Goal: Transaction & Acquisition: Subscribe to service/newsletter

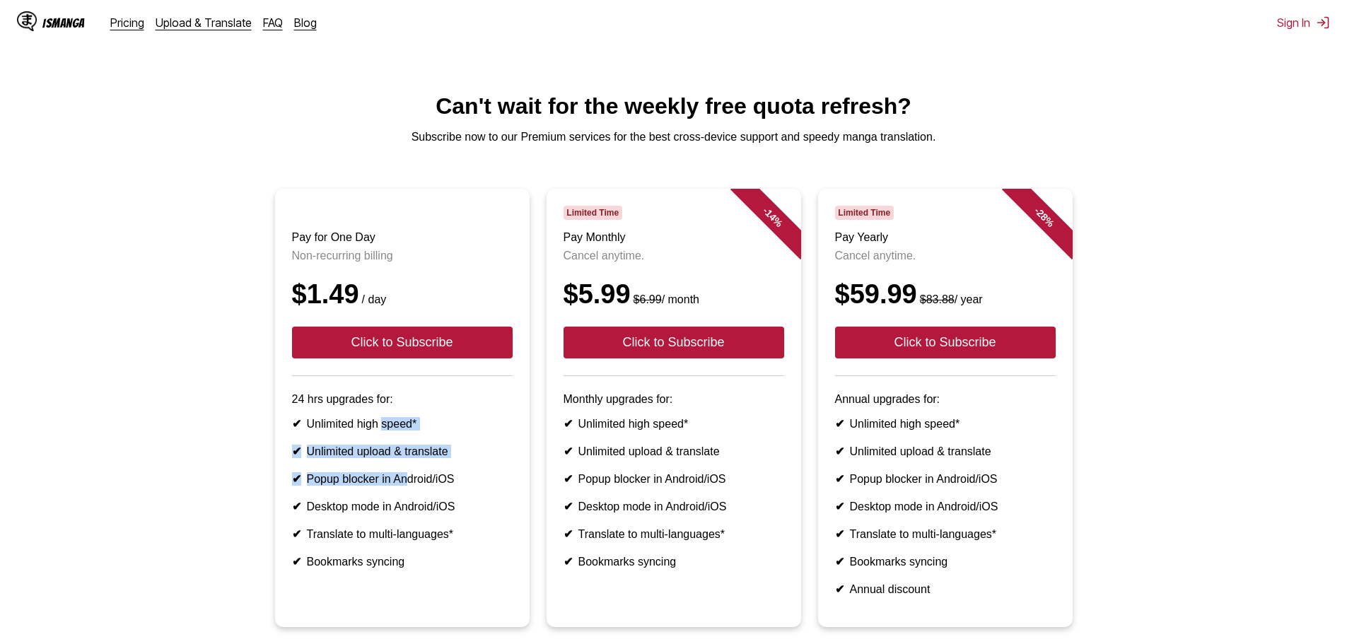
drag, startPoint x: 385, startPoint y: 446, endPoint x: 407, endPoint y: 501, distance: 59.6
click at [407, 501] on ul "✔ Unlimited high speed* ✔ Unlimited upload & translate ✔ Popup blocker in Andro…" at bounding box center [402, 492] width 221 height 151
click at [407, 486] on li "✔ Popup blocker in Android/iOS" at bounding box center [402, 478] width 221 height 13
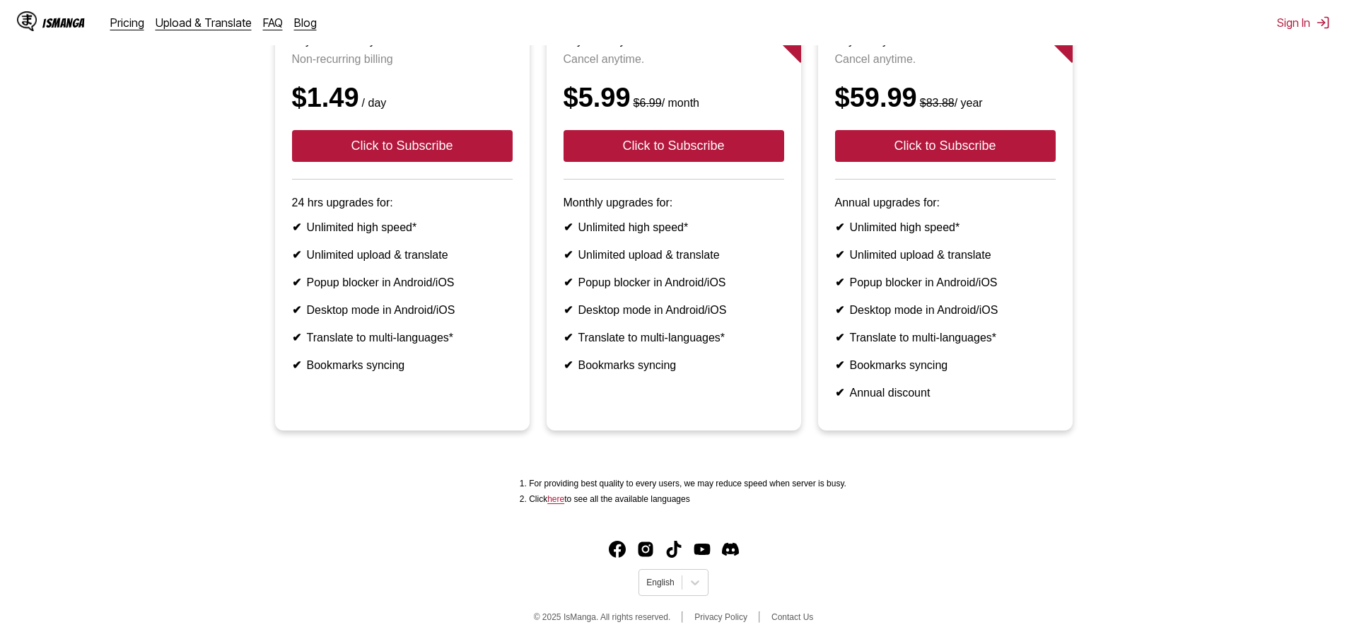
scroll to position [212, 0]
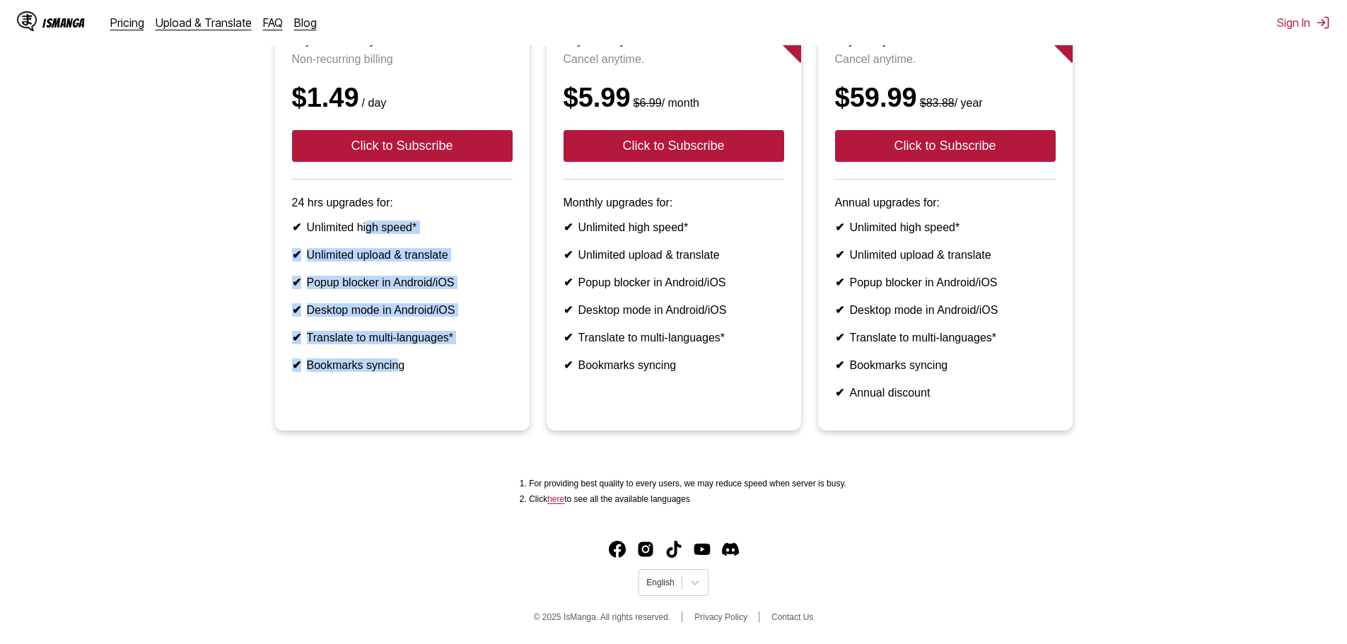
drag, startPoint x: 396, startPoint y: 371, endPoint x: 368, endPoint y: 236, distance: 138.7
click at [368, 236] on ul "✔ Unlimited high speed* ✔ Unlimited upload & translate ✔ Popup blocker in Andro…" at bounding box center [402, 296] width 221 height 151
click at [366, 286] on li "✔ Popup blocker in Android/iOS" at bounding box center [402, 282] width 221 height 13
drag, startPoint x: 379, startPoint y: 329, endPoint x: 395, endPoint y: 365, distance: 39.6
click at [395, 365] on ul "✔ Unlimited high speed* ✔ Unlimited upload & translate ✔ Popup blocker in Andro…" at bounding box center [402, 296] width 221 height 151
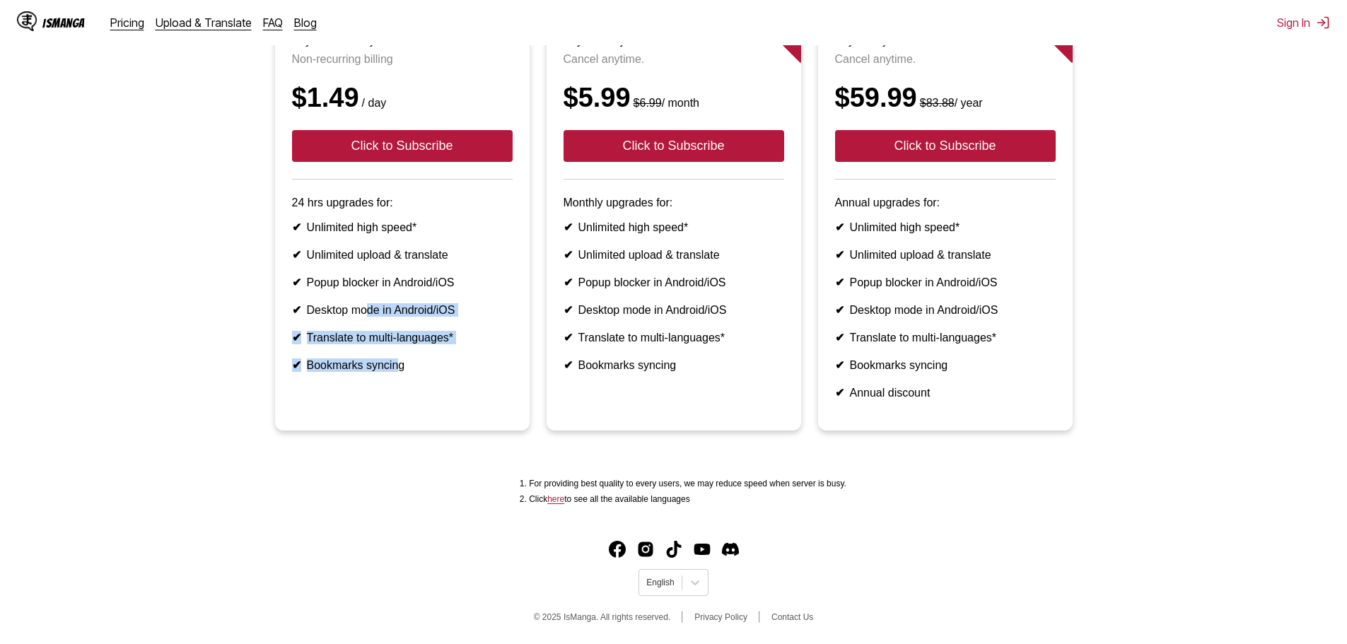
click at [395, 365] on ul "✔ Unlimited high speed* ✔ Unlimited upload & translate ✔ Popup blocker in Andro…" at bounding box center [402, 296] width 221 height 151
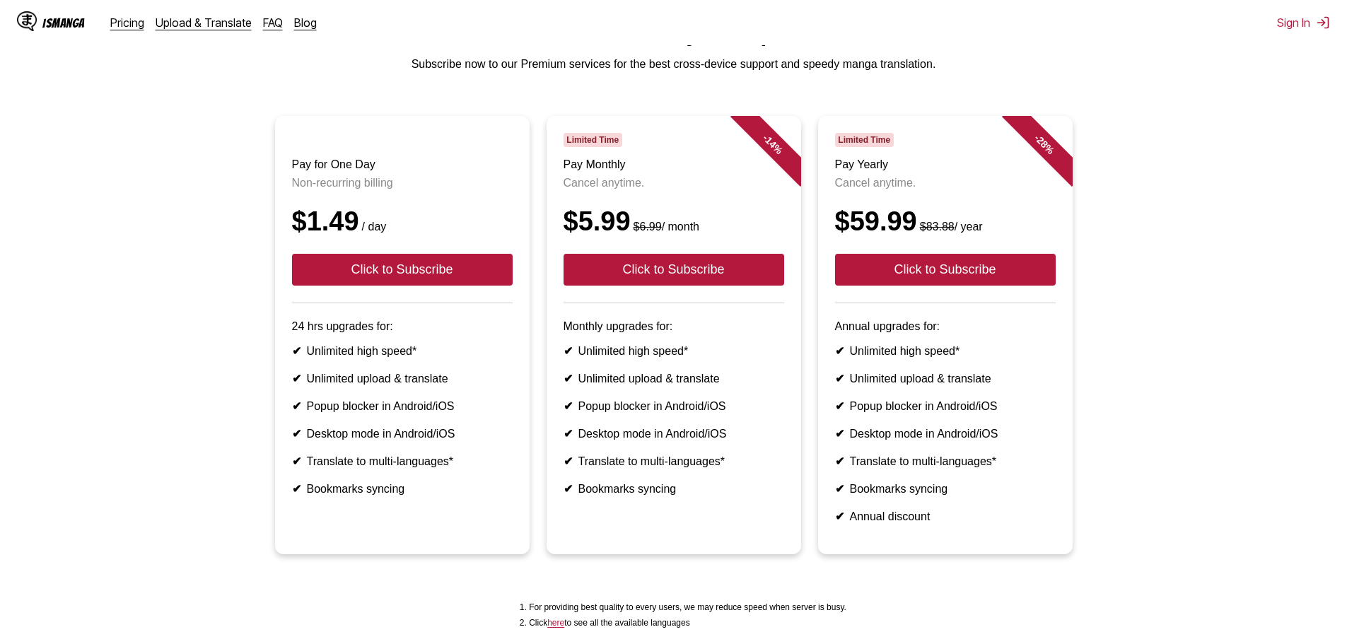
scroll to position [71, 0]
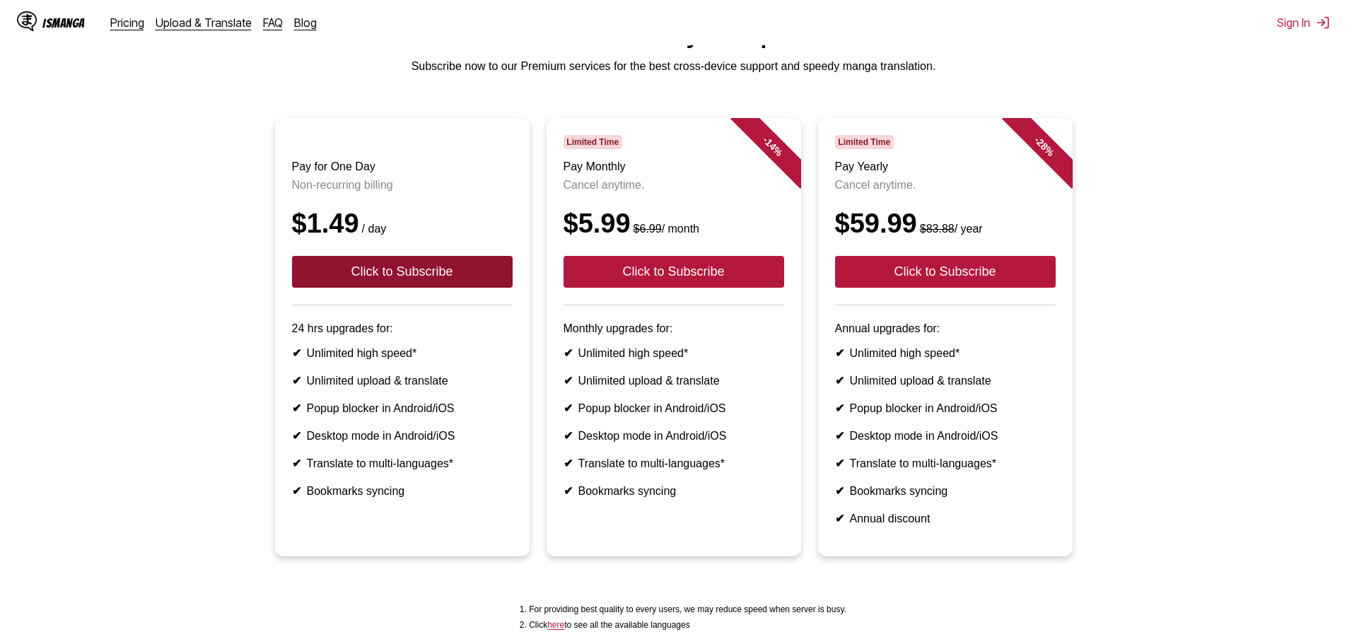
click at [431, 286] on button "Click to Subscribe" at bounding box center [402, 272] width 221 height 32
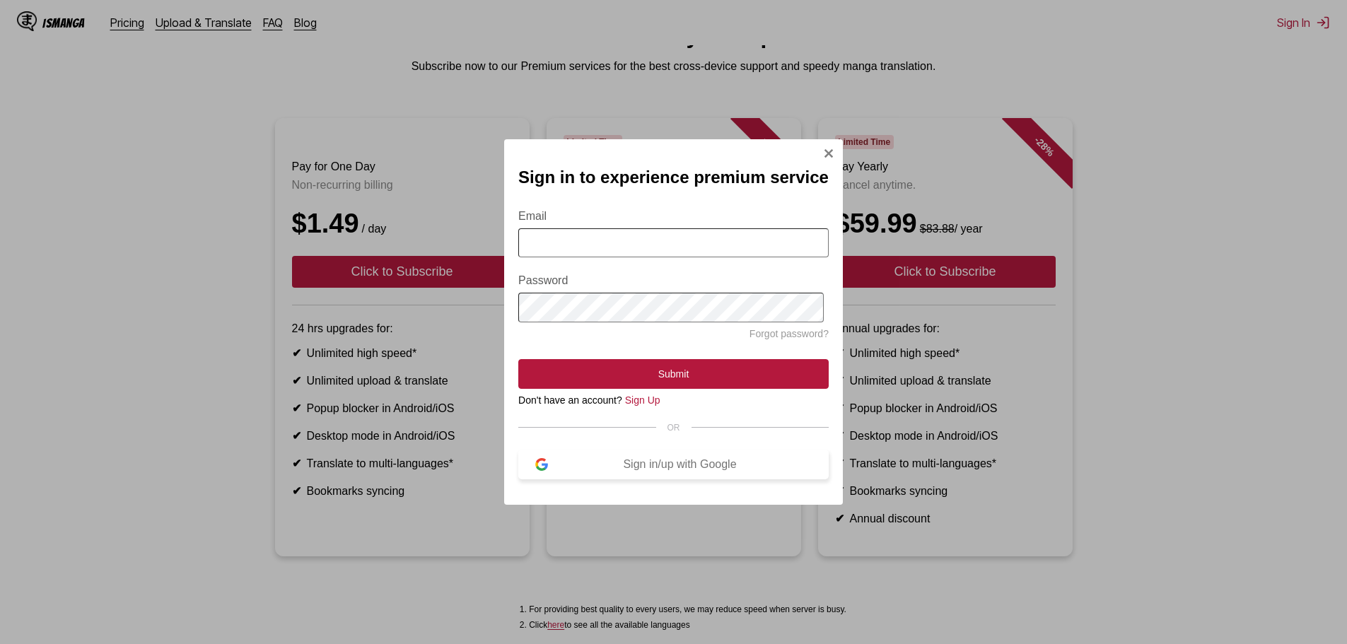
click at [615, 468] on div "Sign in/up with Google" at bounding box center [680, 464] width 264 height 13
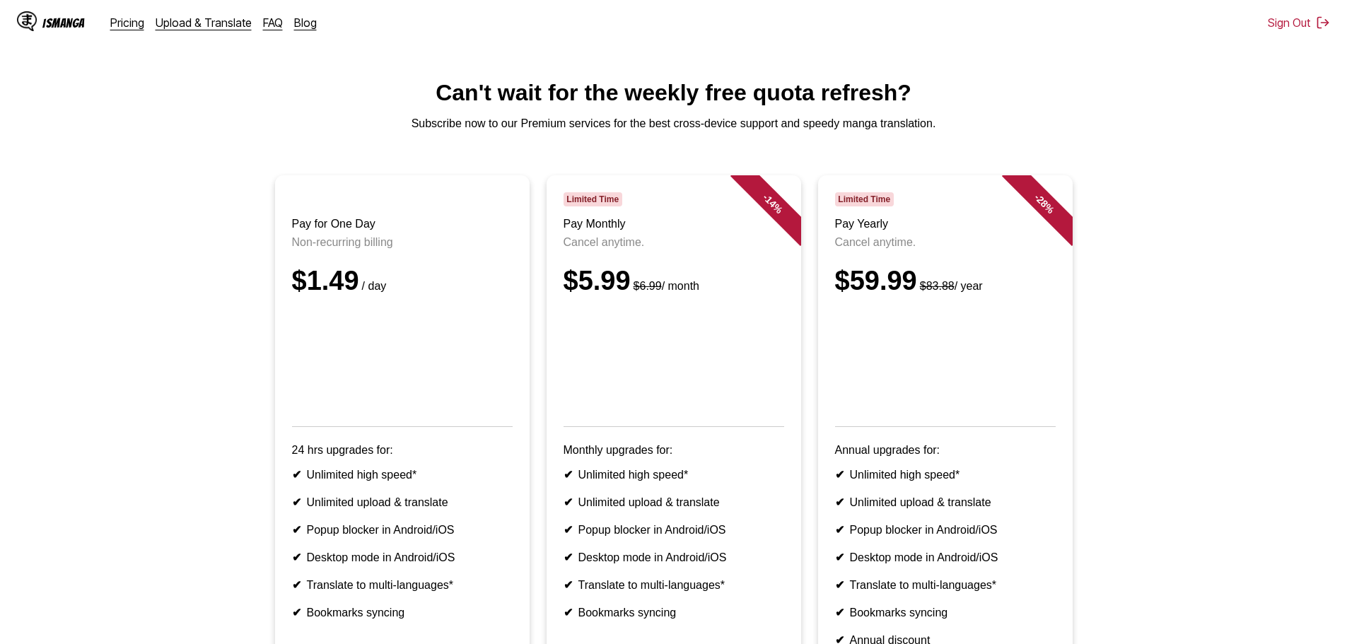
scroll to position [0, 0]
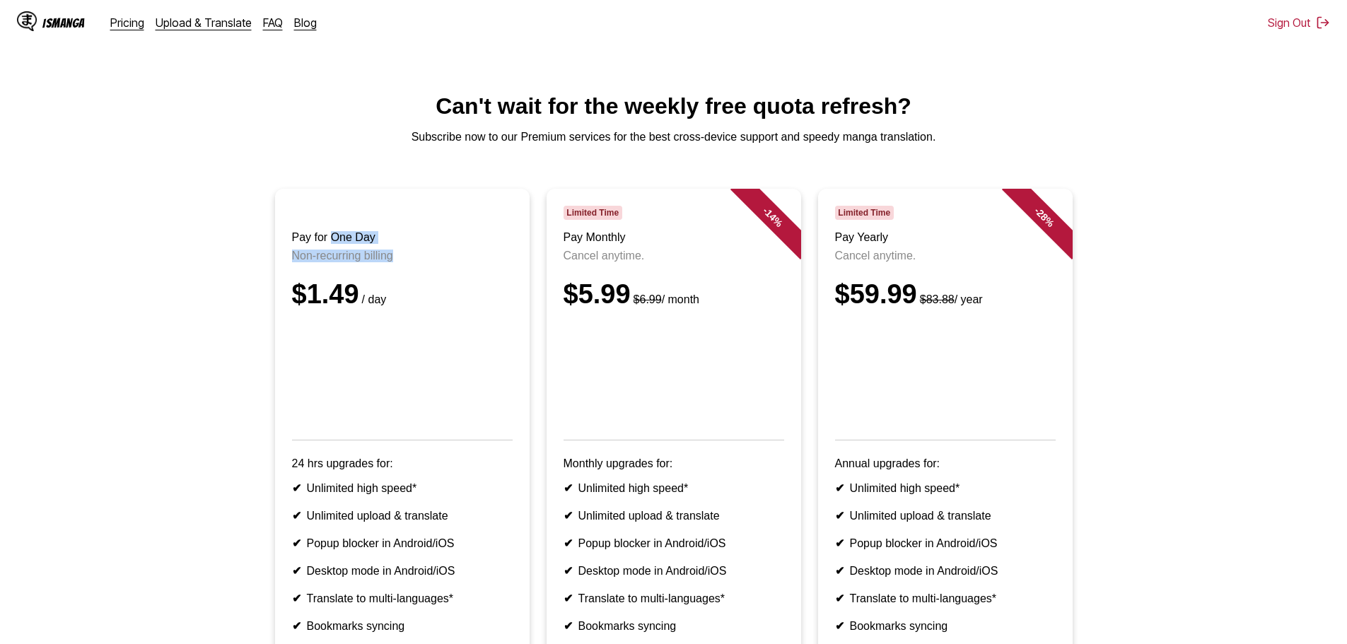
drag, startPoint x: 396, startPoint y: 267, endPoint x: 331, endPoint y: 252, distance: 66.9
click at [331, 252] on header "Pay for One Day Non-recurring billing $1.49 / day" at bounding box center [402, 323] width 221 height 235
click at [334, 252] on header "Pay for One Day Non-recurring billing $1.49 / day" at bounding box center [402, 323] width 221 height 235
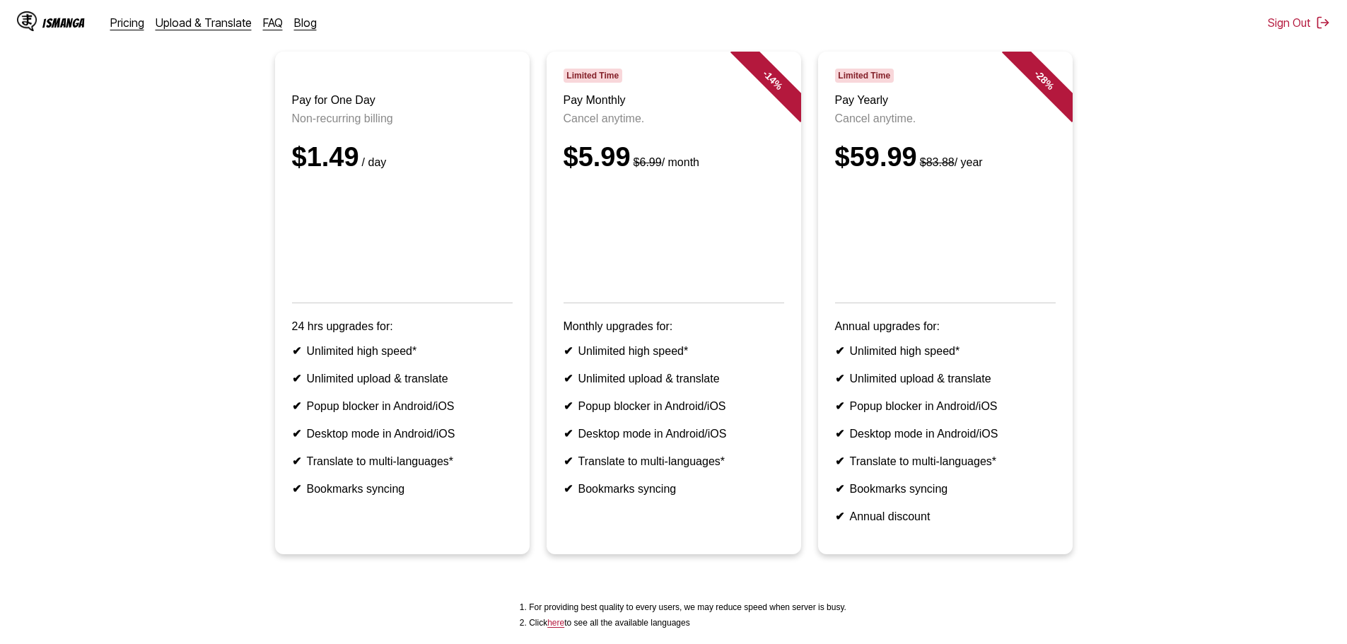
scroll to position [141, 0]
